Goal: Task Accomplishment & Management: Manage account settings

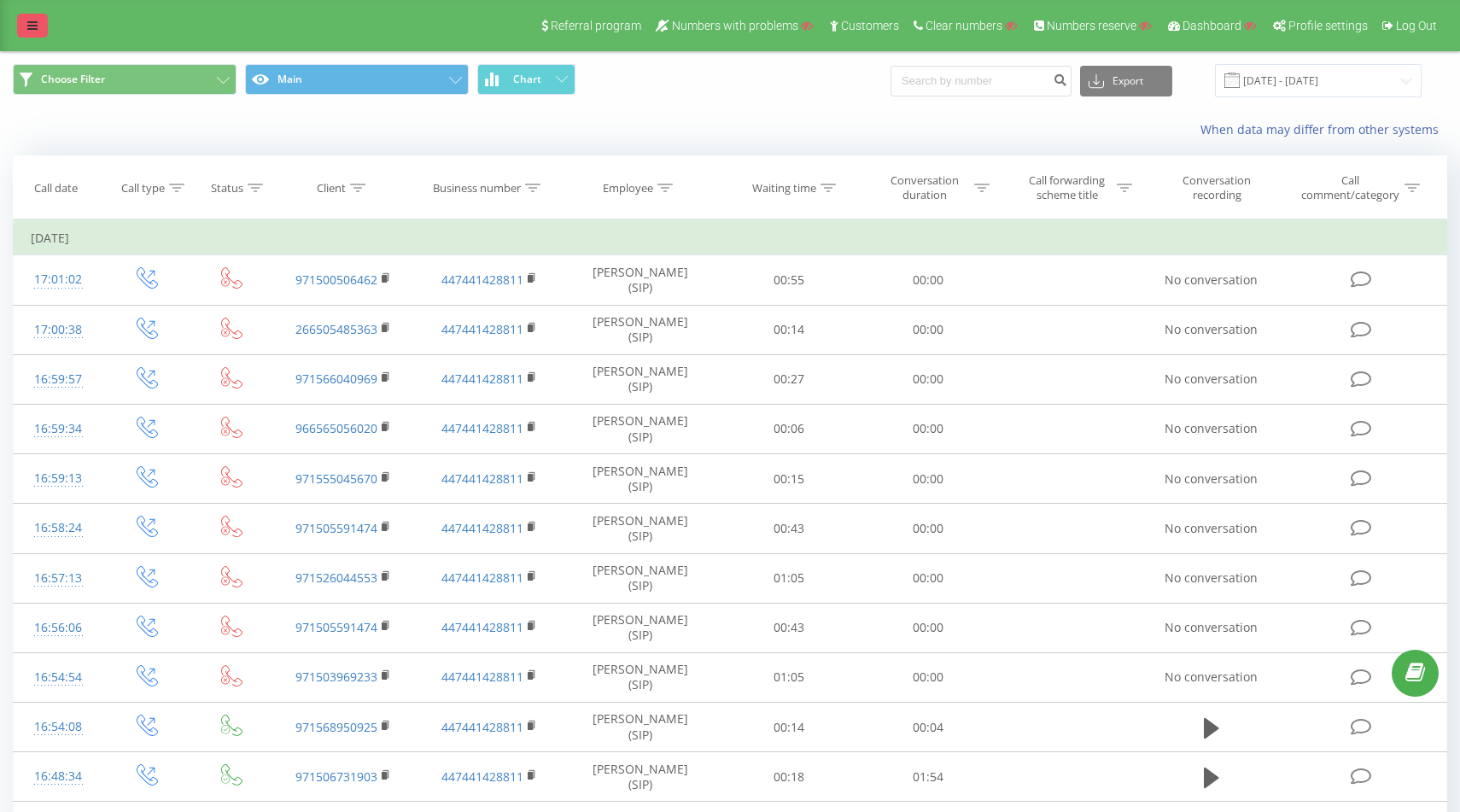
click at [34, 35] on link at bounding box center [31, 26] width 30 height 24
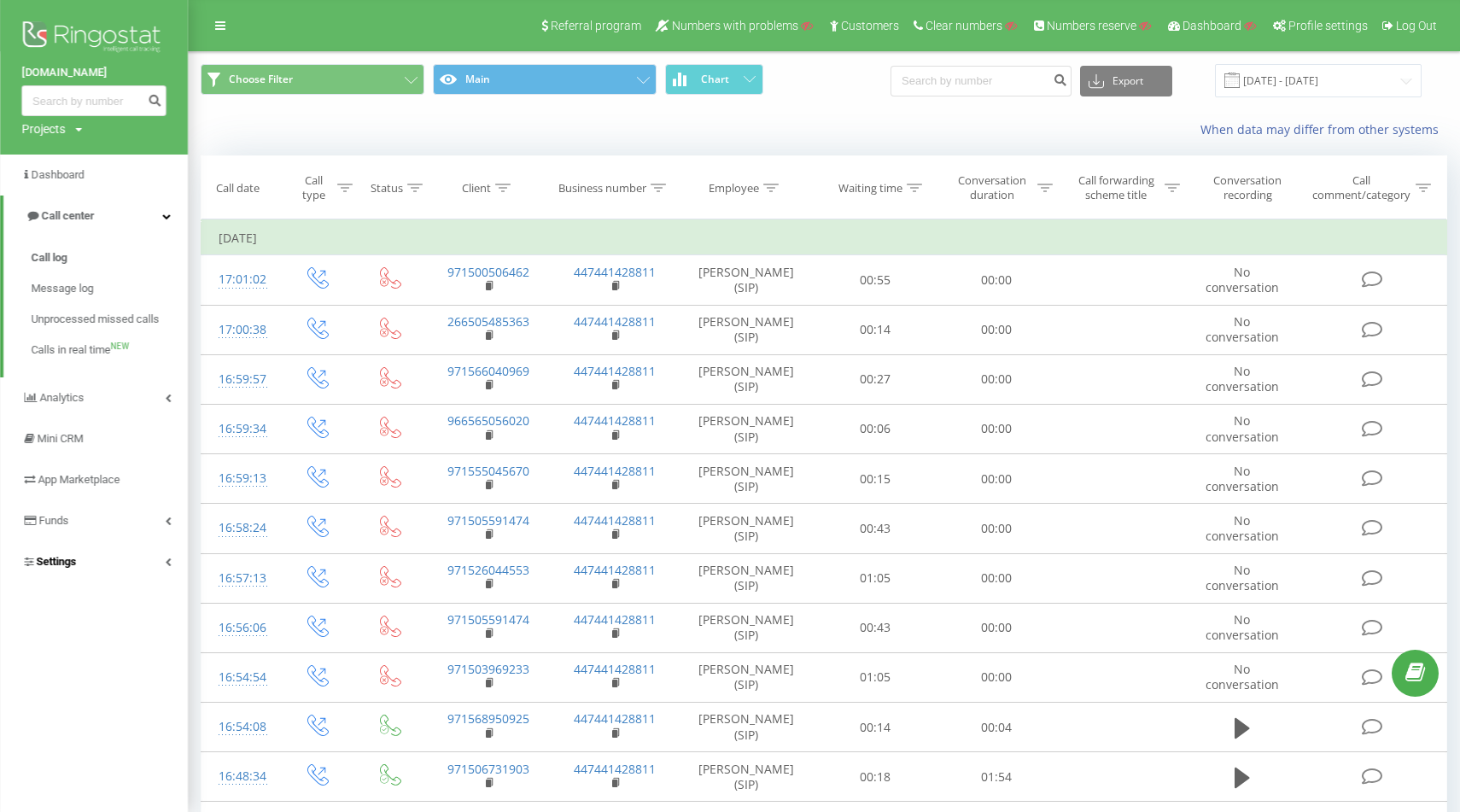
click at [108, 573] on link "Settings" at bounding box center [93, 562] width 188 height 41
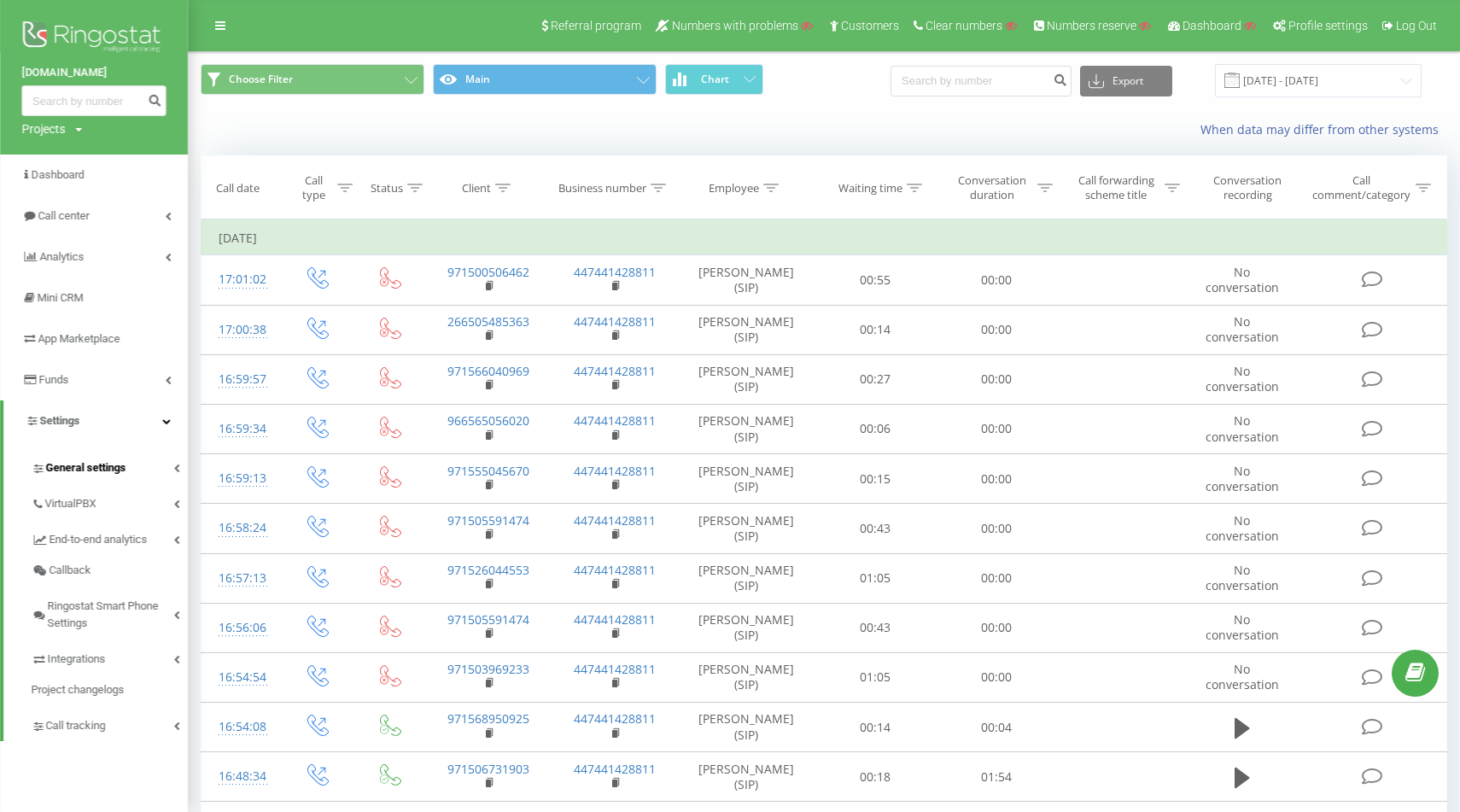
click at [71, 473] on span "General settings" at bounding box center [86, 467] width 81 height 17
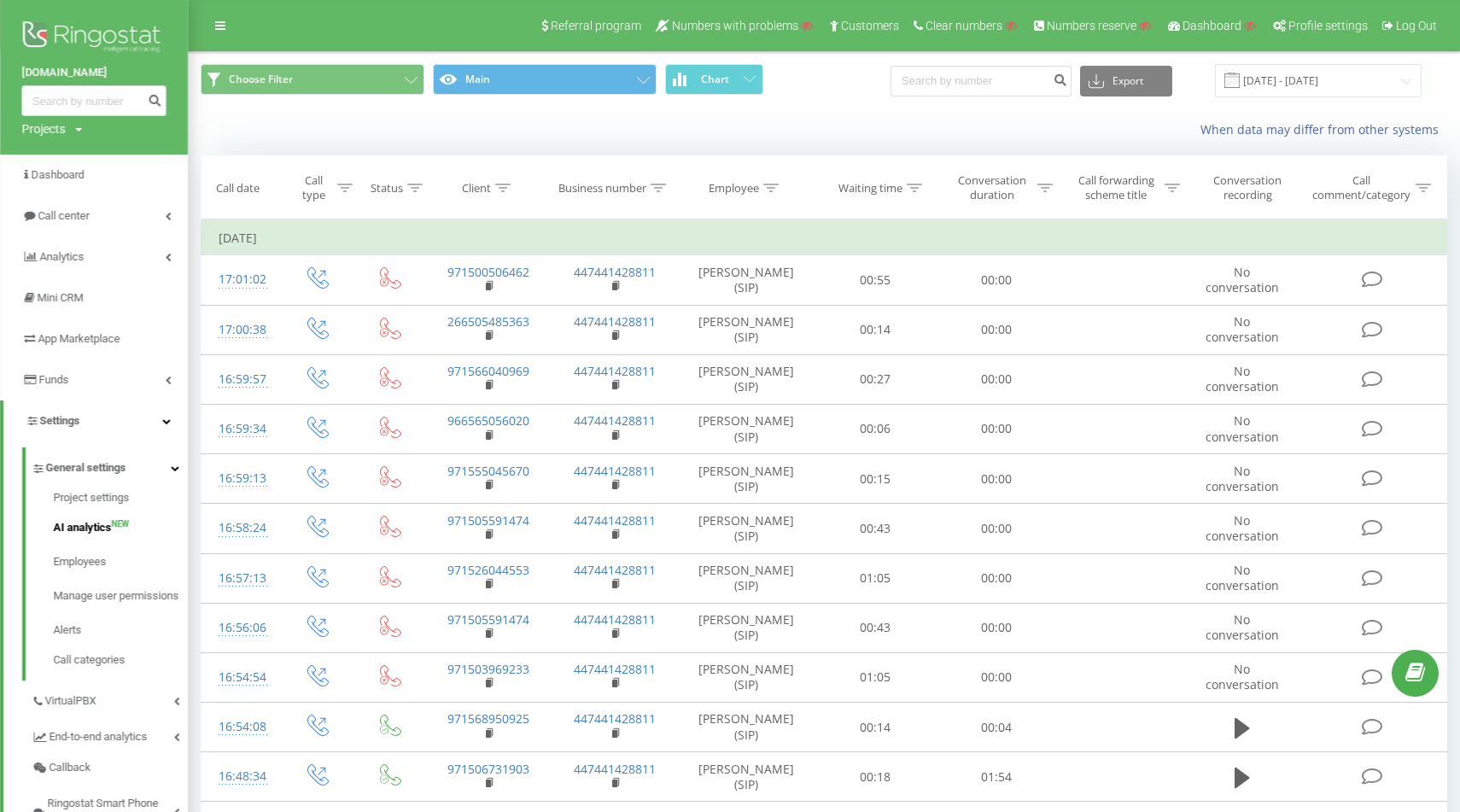
click at [88, 525] on span "AI analytics" at bounding box center [82, 527] width 58 height 17
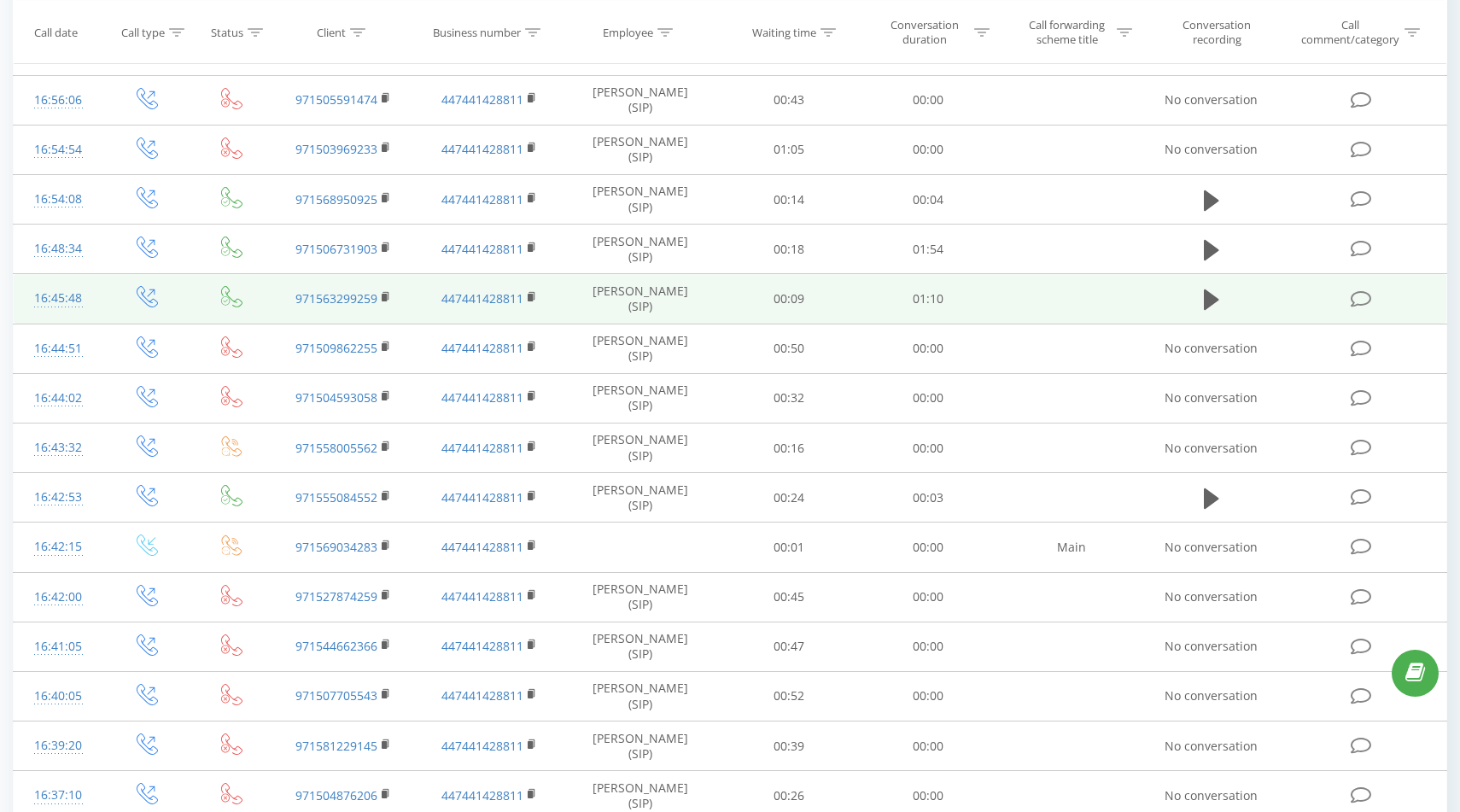
scroll to position [580, 0]
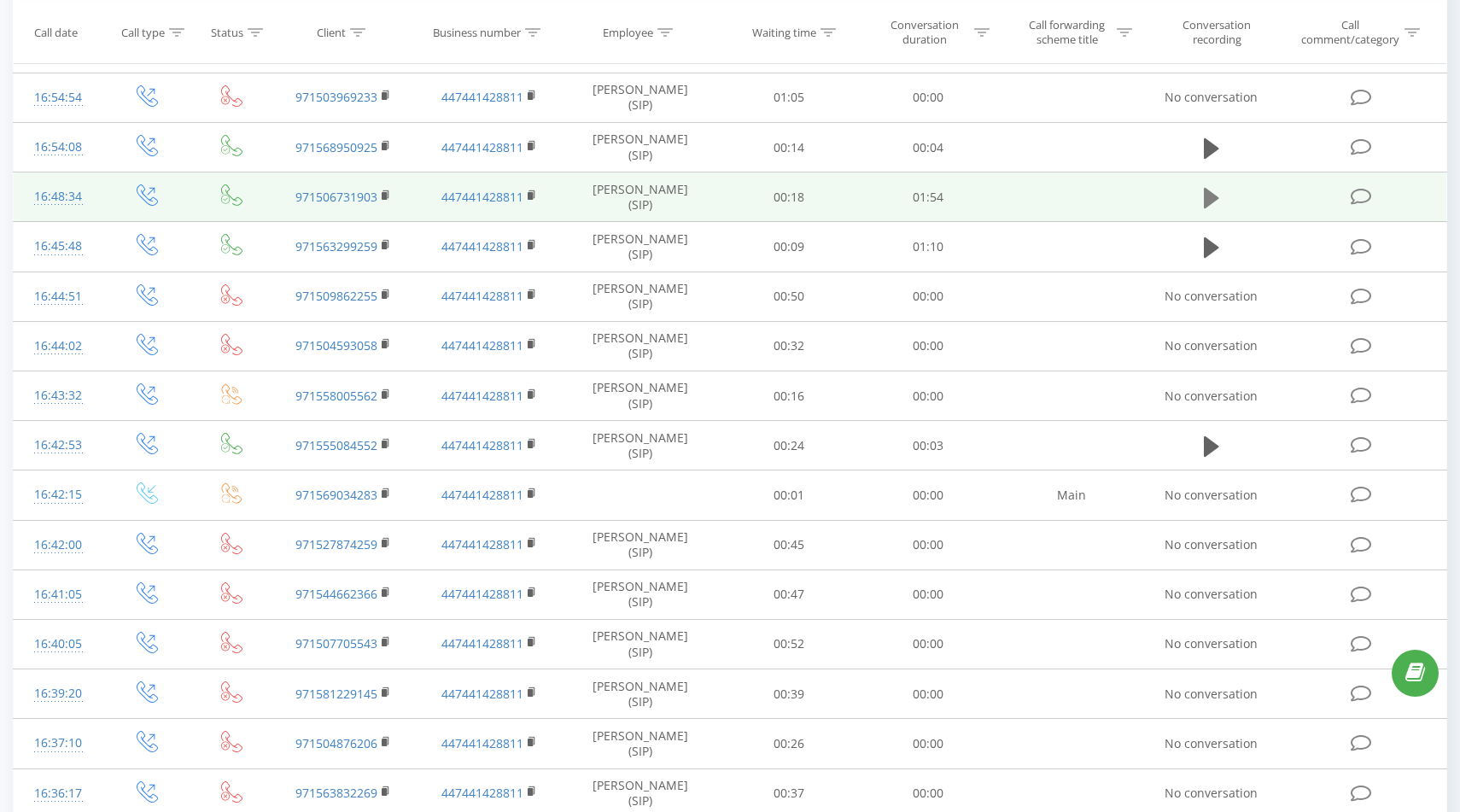
click at [1202, 203] on button at bounding box center [1211, 198] width 26 height 26
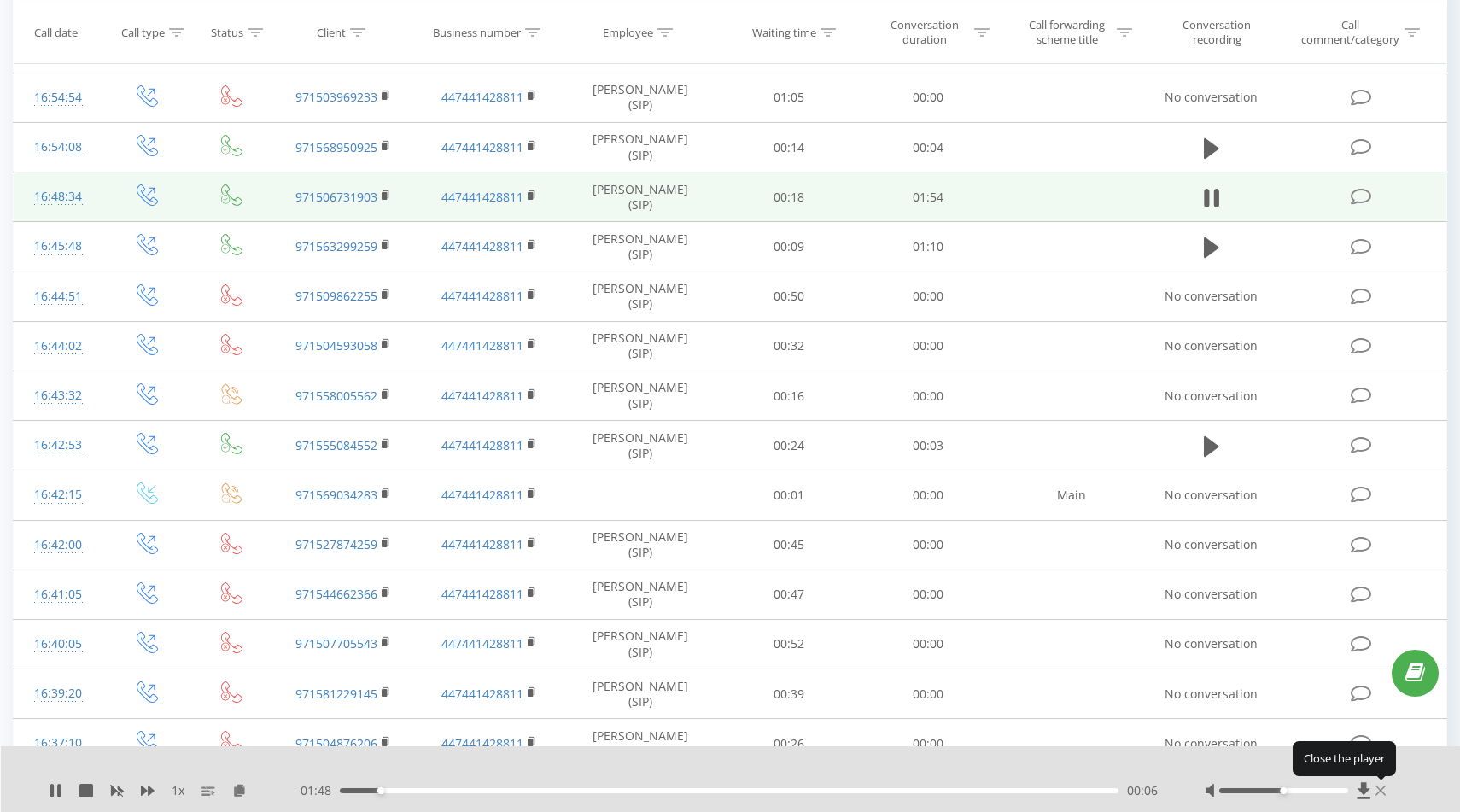
click at [1380, 795] on icon at bounding box center [1380, 790] width 10 height 14
